Goal: Task Accomplishment & Management: Manage account settings

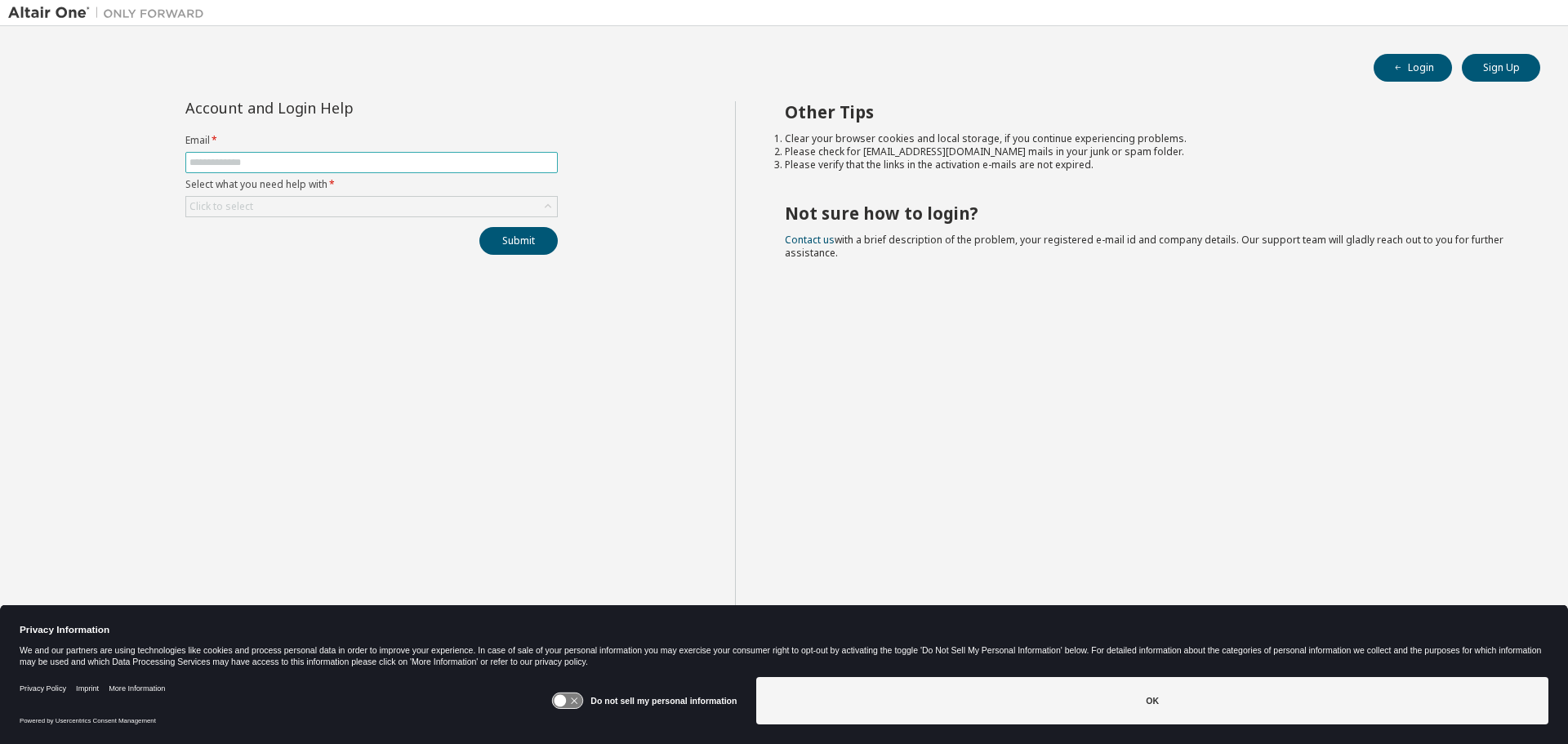
click at [375, 165] on input "text" at bounding box center [371, 162] width 364 height 13
type input "**********"
click at [556, 210] on icon at bounding box center [548, 207] width 16 height 16
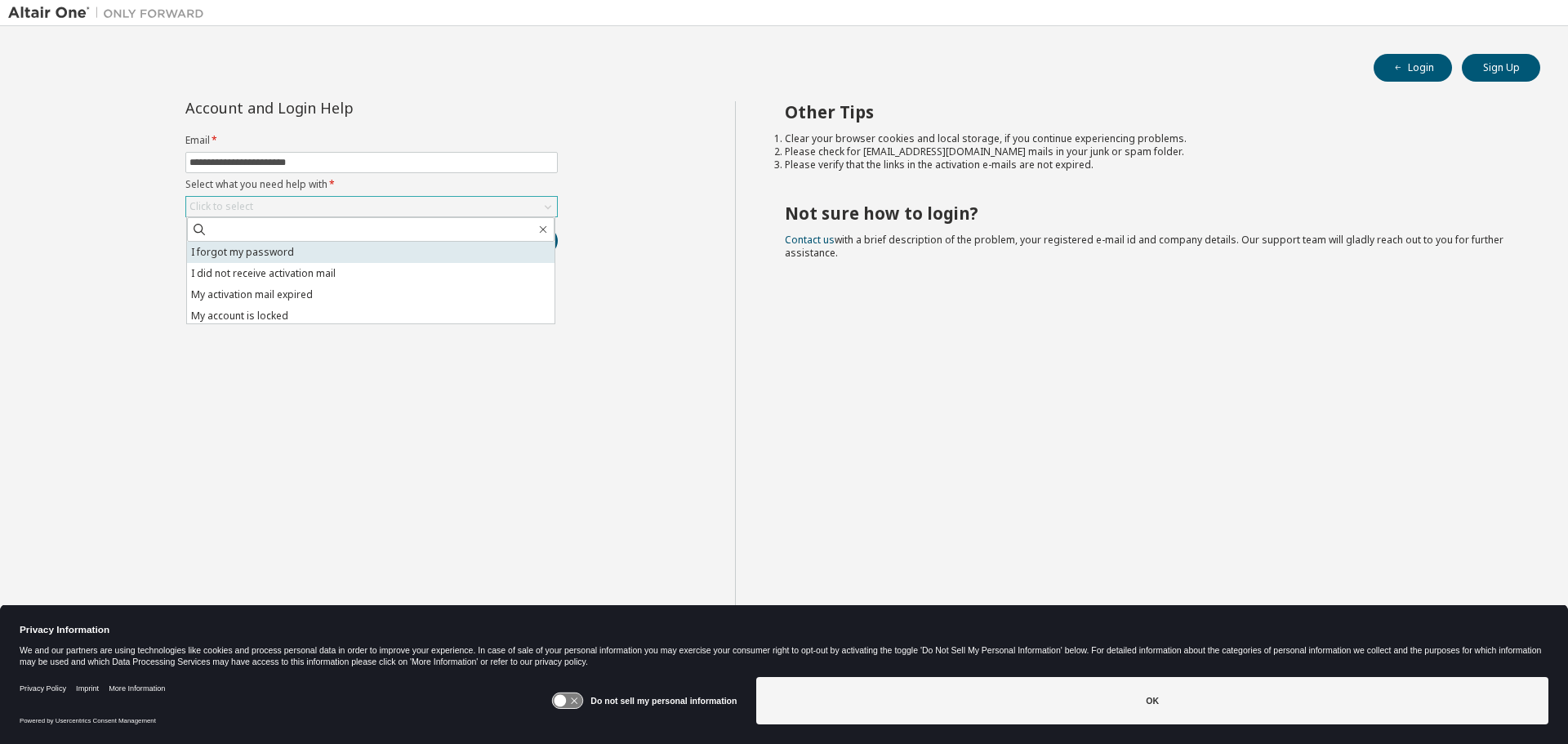
click at [398, 256] on li "I forgot my password" at bounding box center [371, 252] width 368 height 21
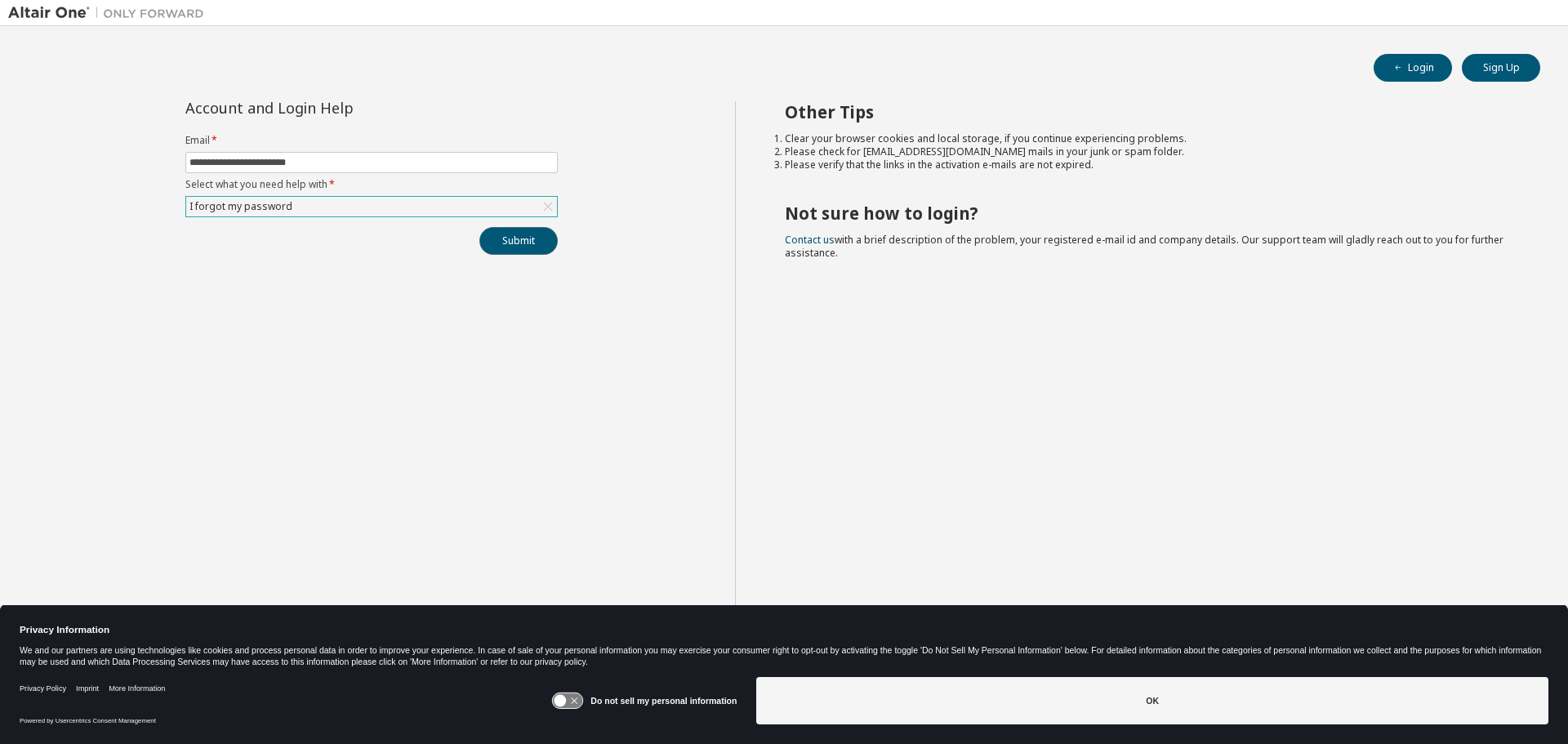
click at [506, 243] on button "Submit" at bounding box center [519, 241] width 79 height 28
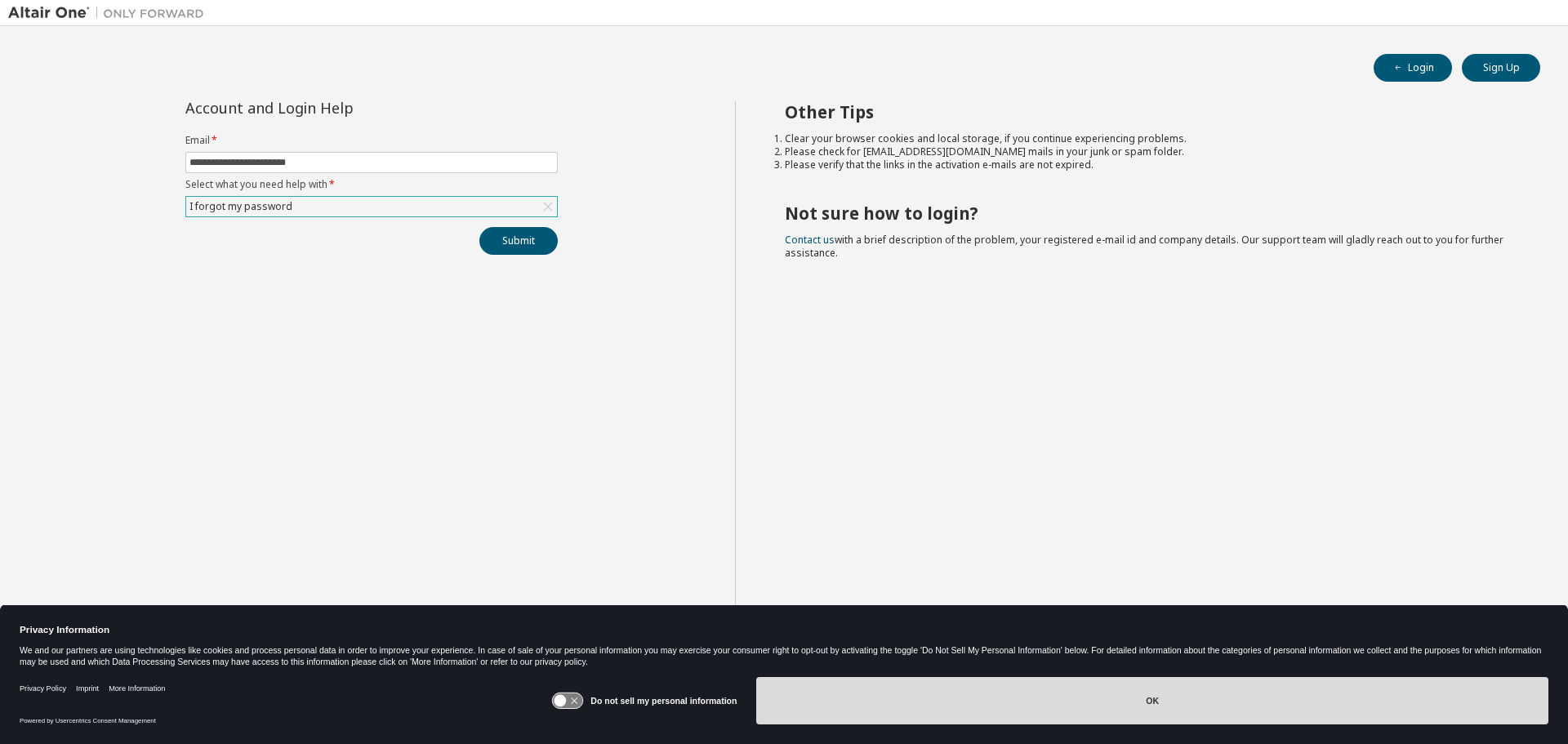
click at [844, 690] on button "OK" at bounding box center [1152, 701] width 792 height 47
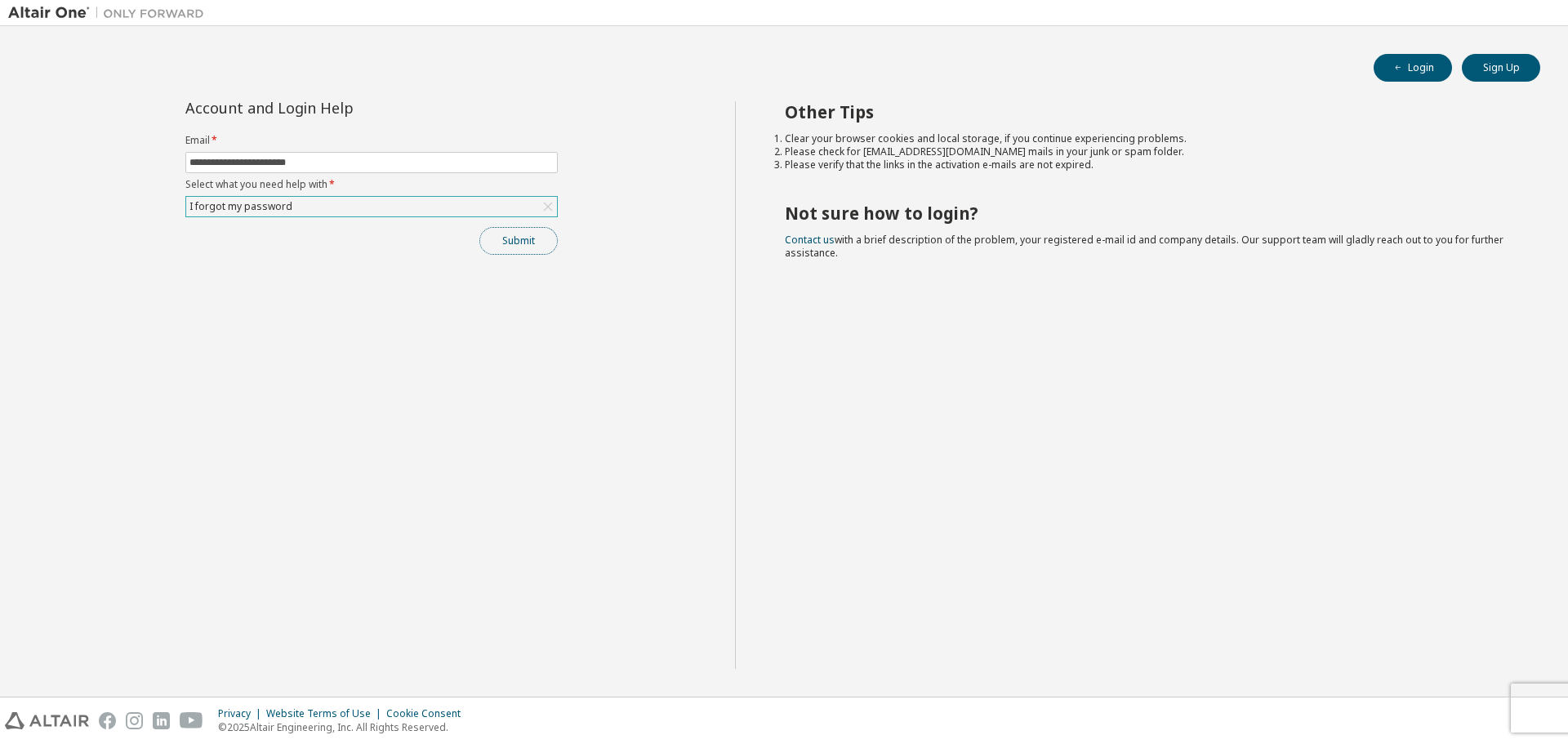
click at [531, 244] on button "Submit" at bounding box center [519, 241] width 79 height 28
